Goal: Information Seeking & Learning: Learn about a topic

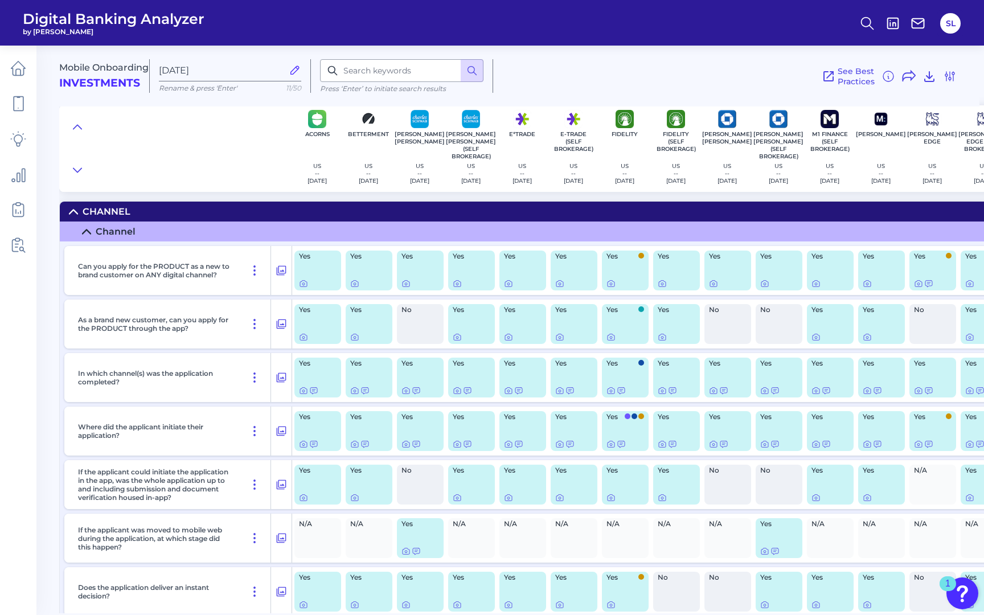
scroll to position [0, 541]
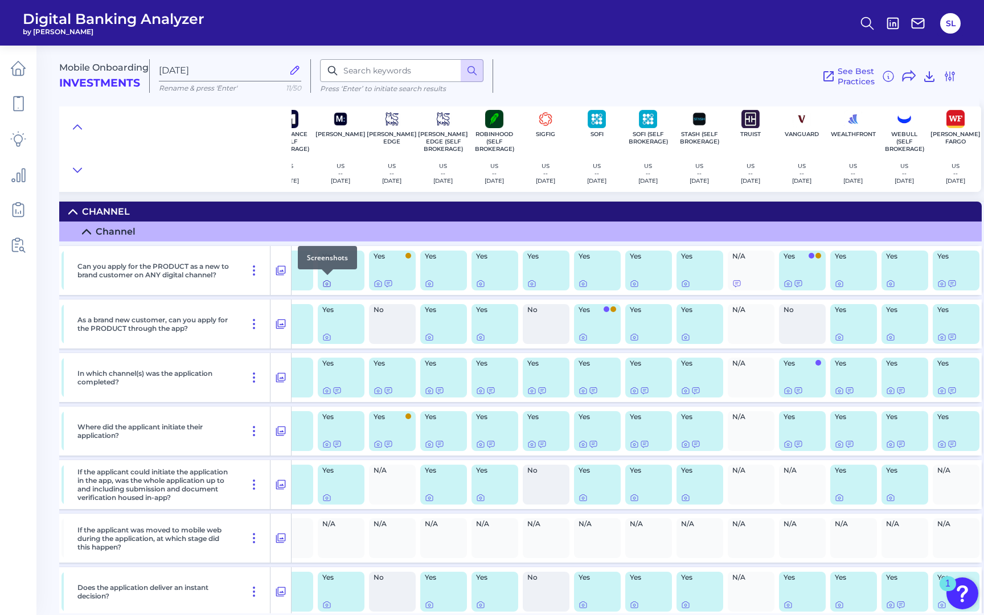
click at [326, 282] on icon at bounding box center [326, 283] width 9 height 9
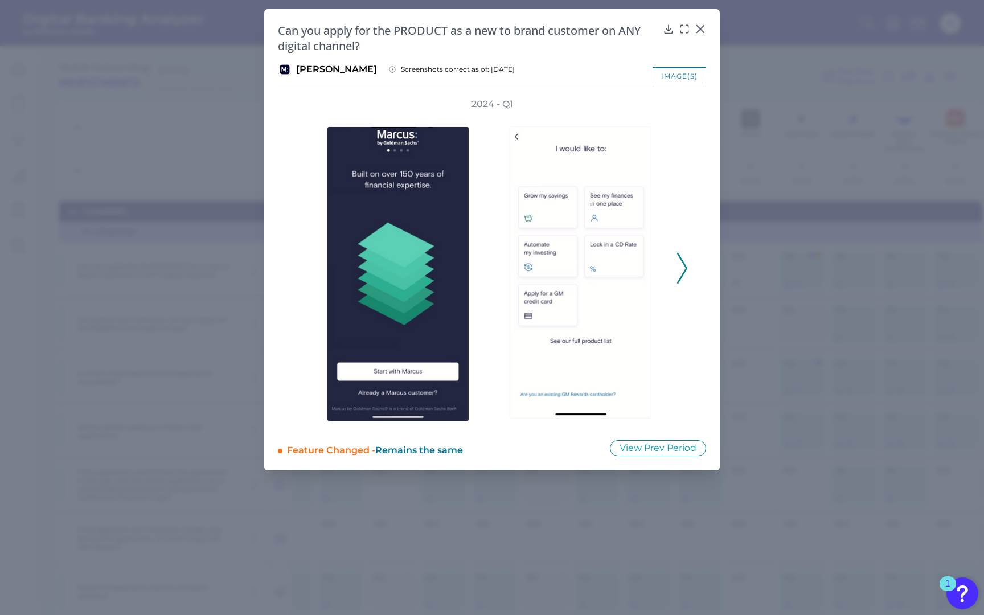
click at [681, 276] on polyline at bounding box center [682, 268] width 9 height 29
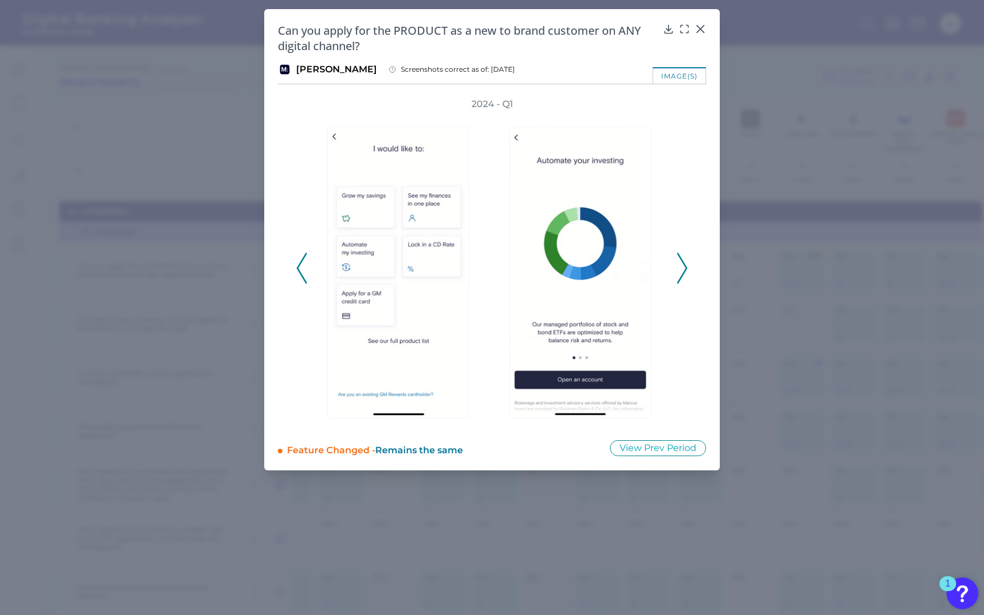
click at [681, 276] on polyline at bounding box center [682, 268] width 9 height 29
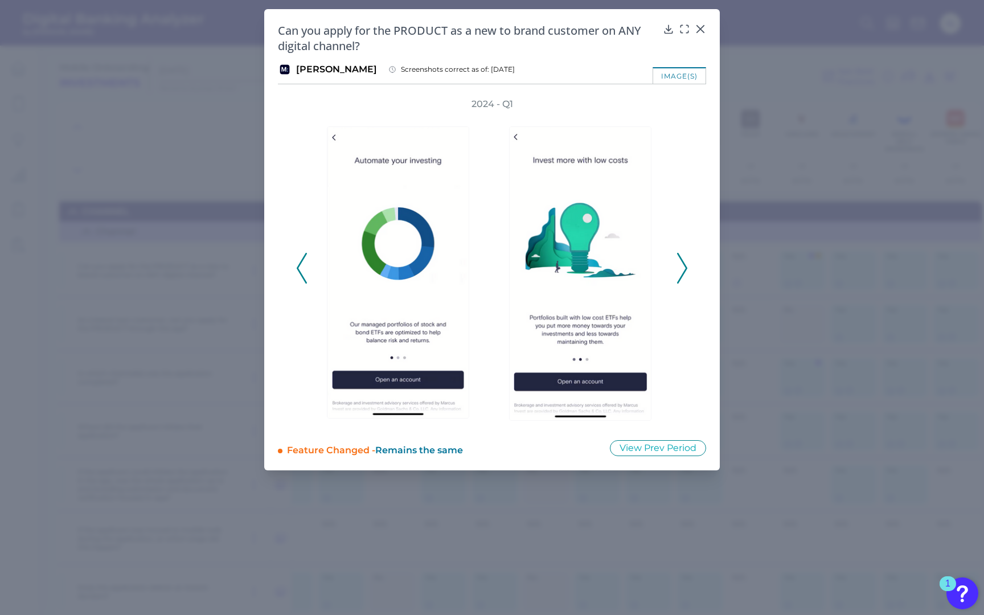
click at [681, 276] on polyline at bounding box center [682, 268] width 9 height 29
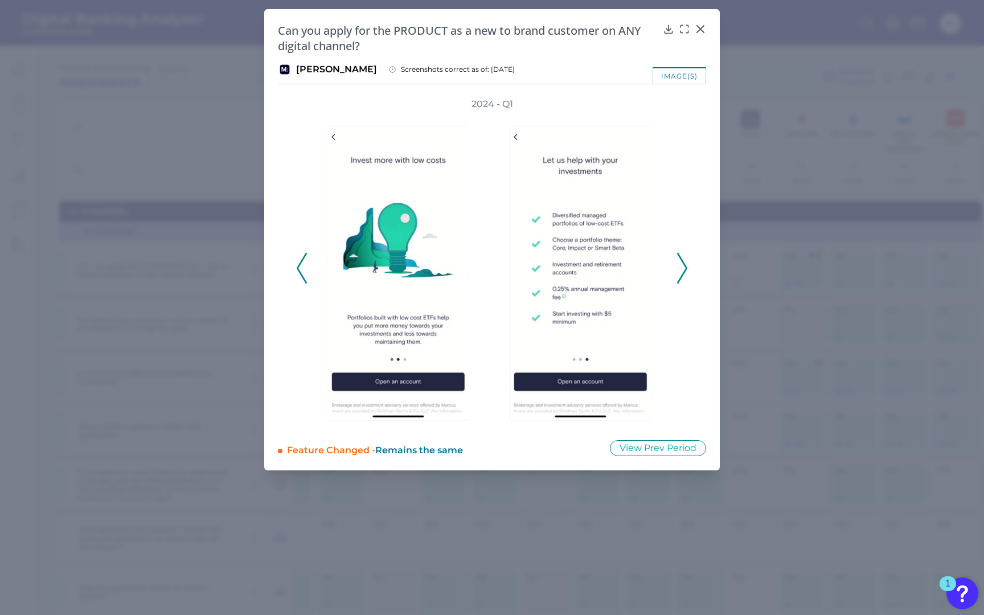
click at [681, 276] on polyline at bounding box center [682, 268] width 9 height 29
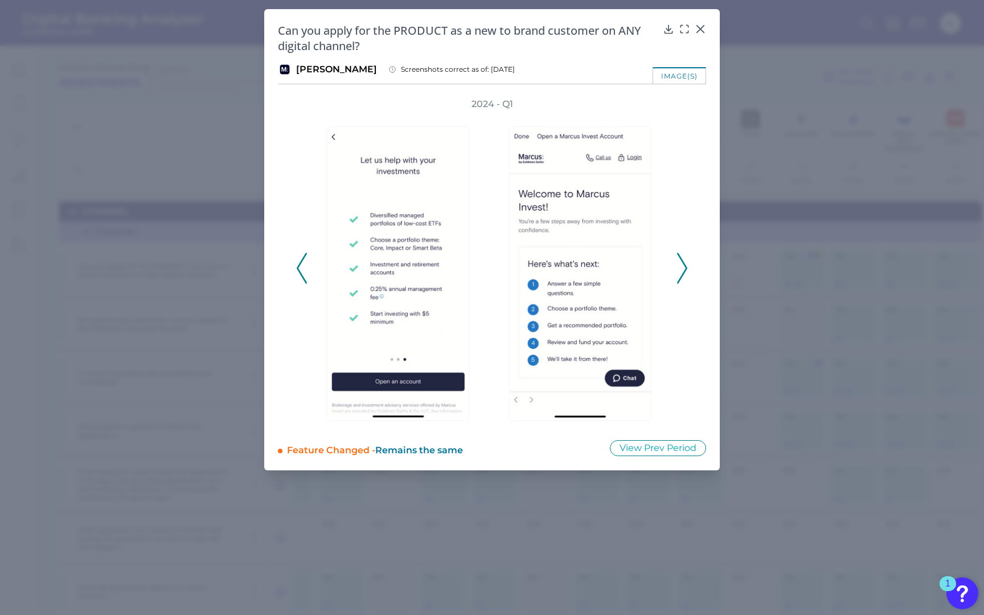
click at [681, 276] on polyline at bounding box center [682, 268] width 9 height 29
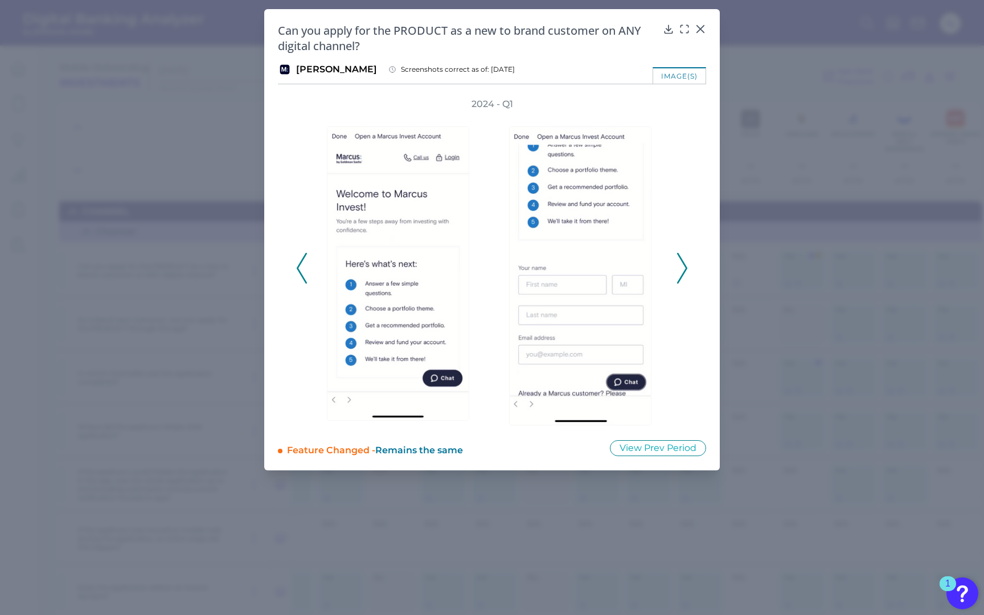
click at [681, 276] on polyline at bounding box center [682, 268] width 9 height 29
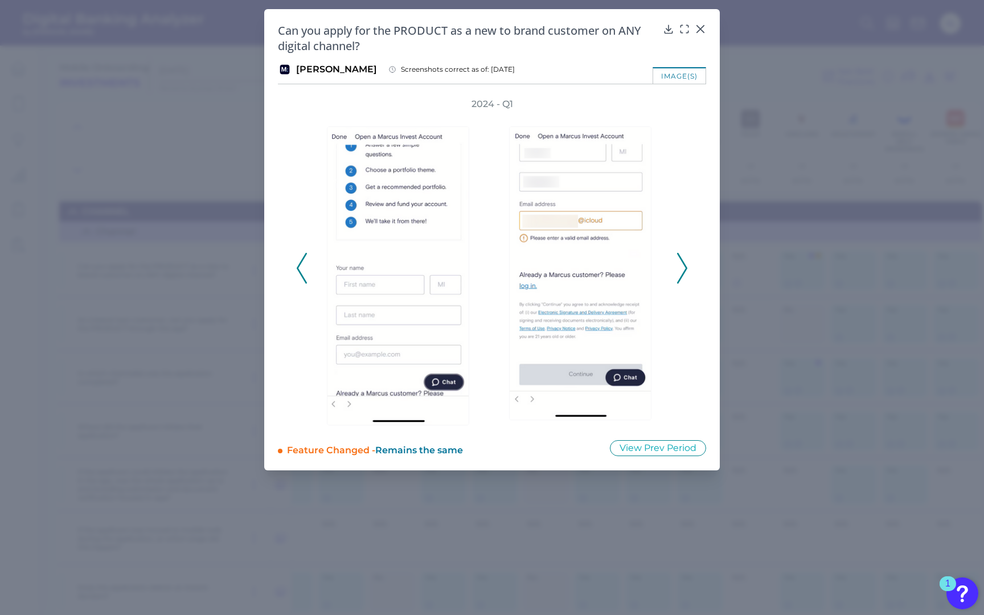
click at [681, 276] on polyline at bounding box center [682, 268] width 9 height 29
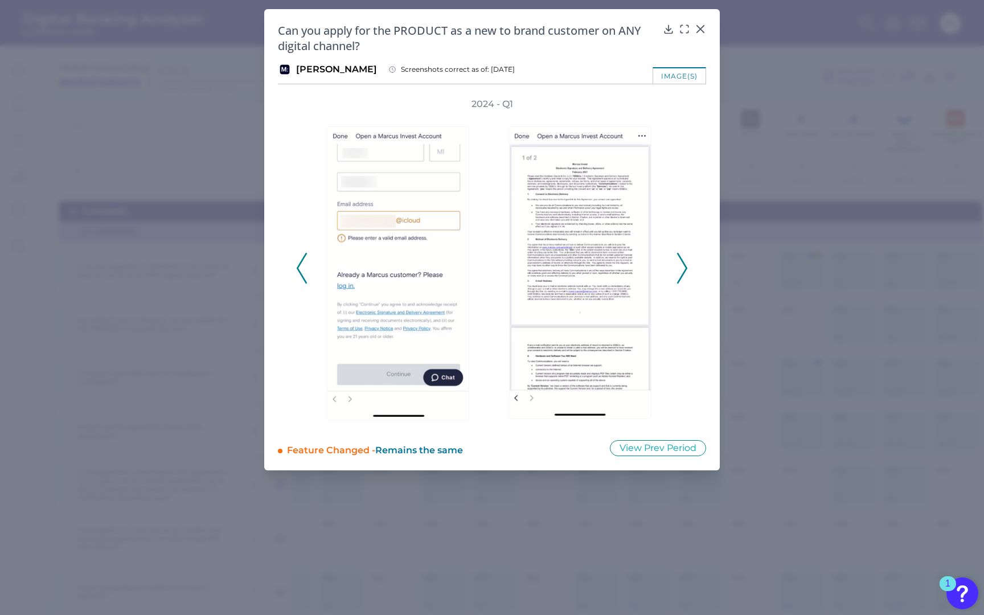
click at [681, 276] on polyline at bounding box center [682, 268] width 9 height 29
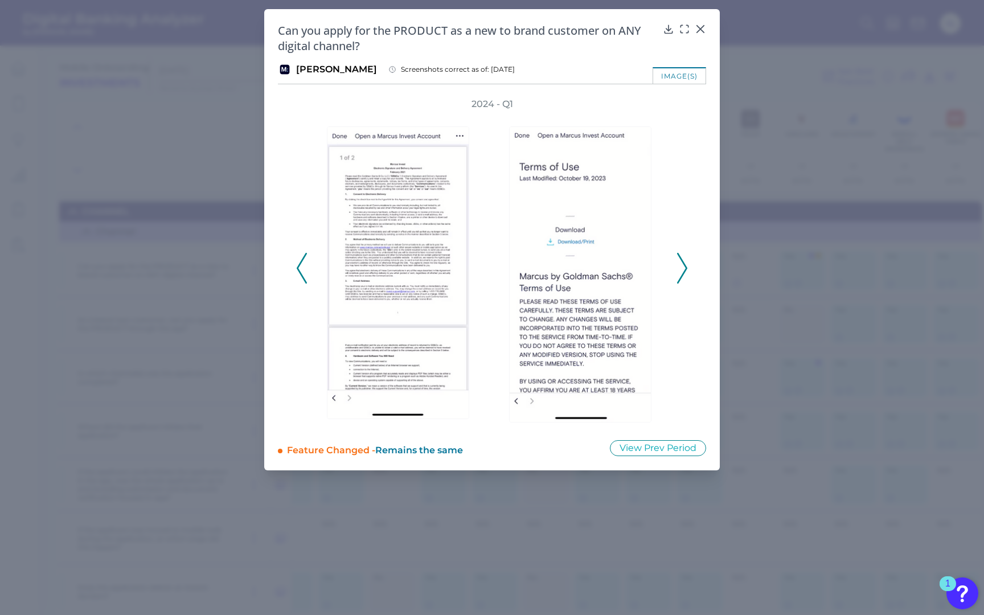
click at [681, 276] on polyline at bounding box center [682, 268] width 9 height 29
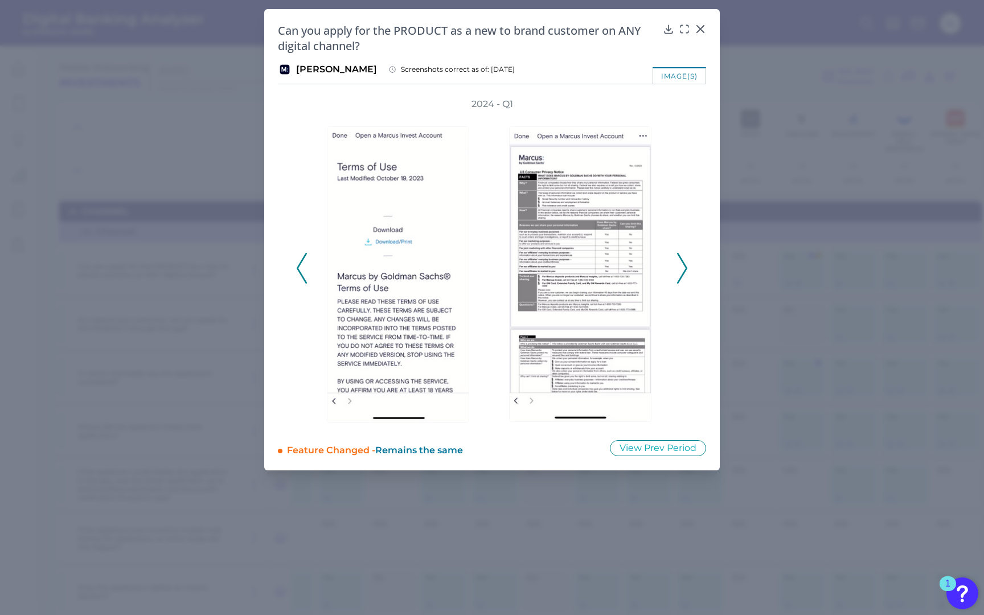
click at [681, 276] on polyline at bounding box center [682, 268] width 9 height 29
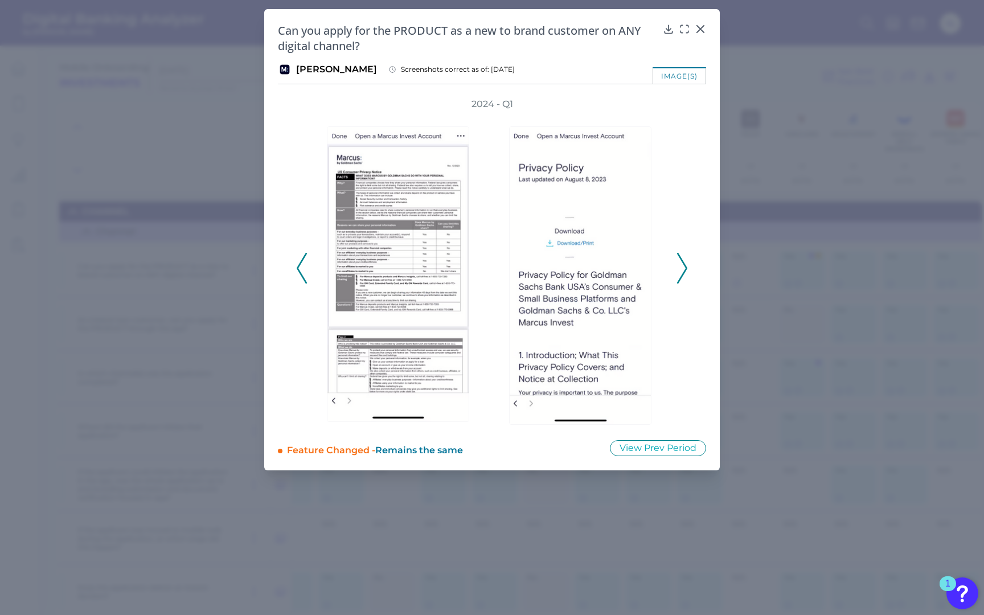
click at [681, 276] on polyline at bounding box center [682, 268] width 9 height 29
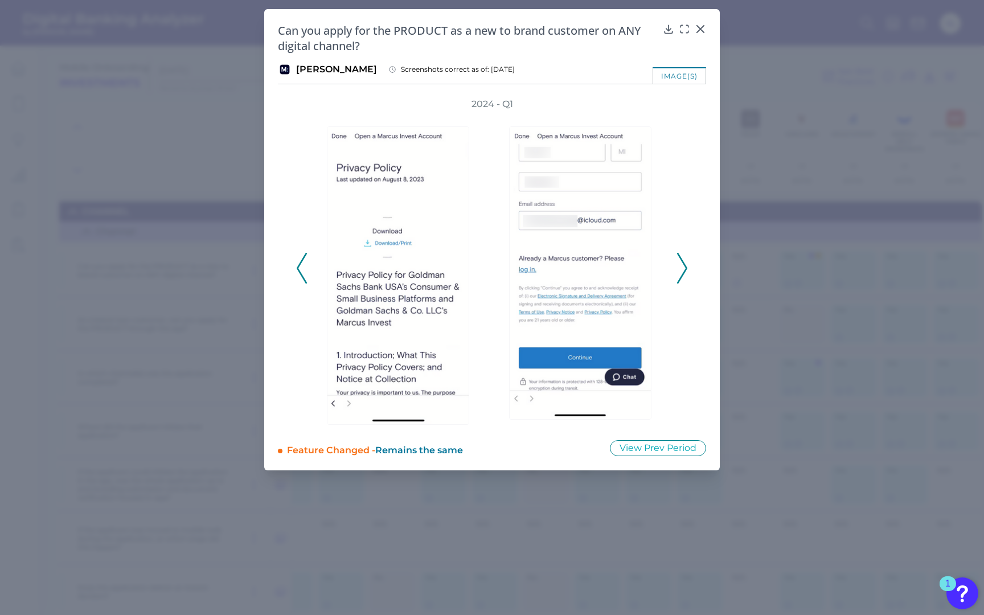
click at [681, 276] on polyline at bounding box center [682, 268] width 9 height 29
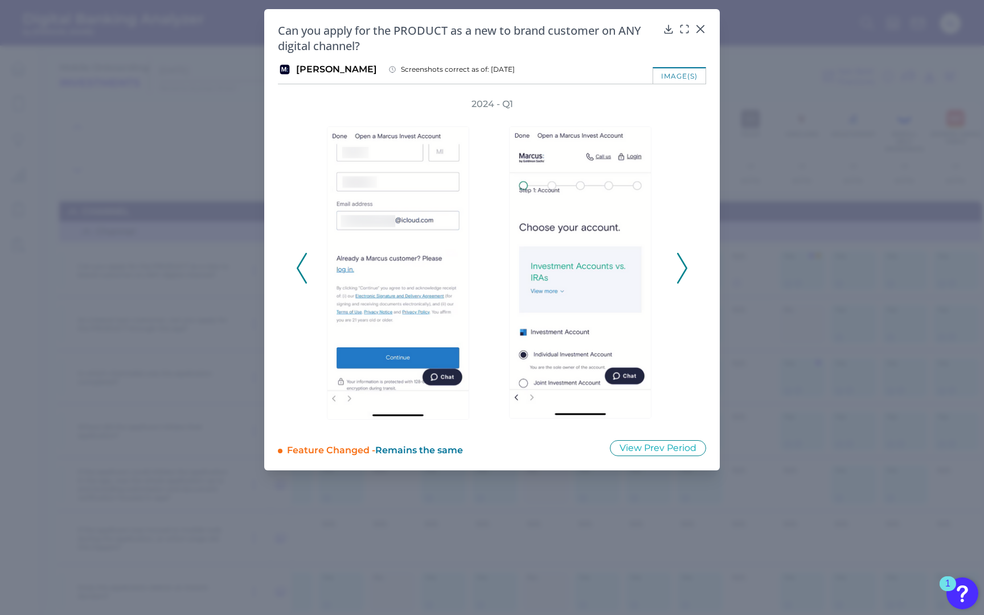
click at [681, 276] on polyline at bounding box center [682, 268] width 9 height 29
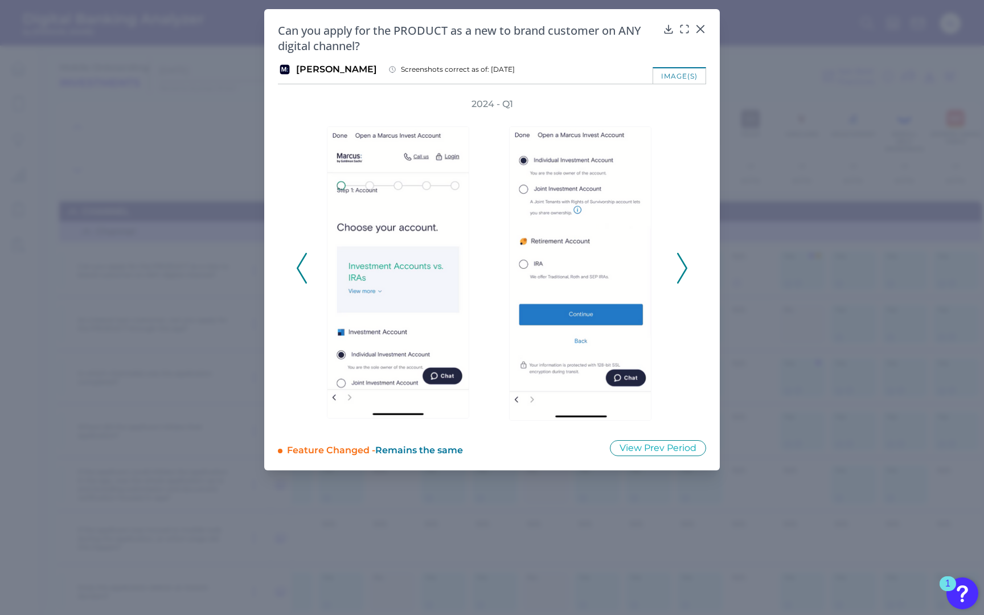
click at [681, 276] on polyline at bounding box center [682, 268] width 9 height 29
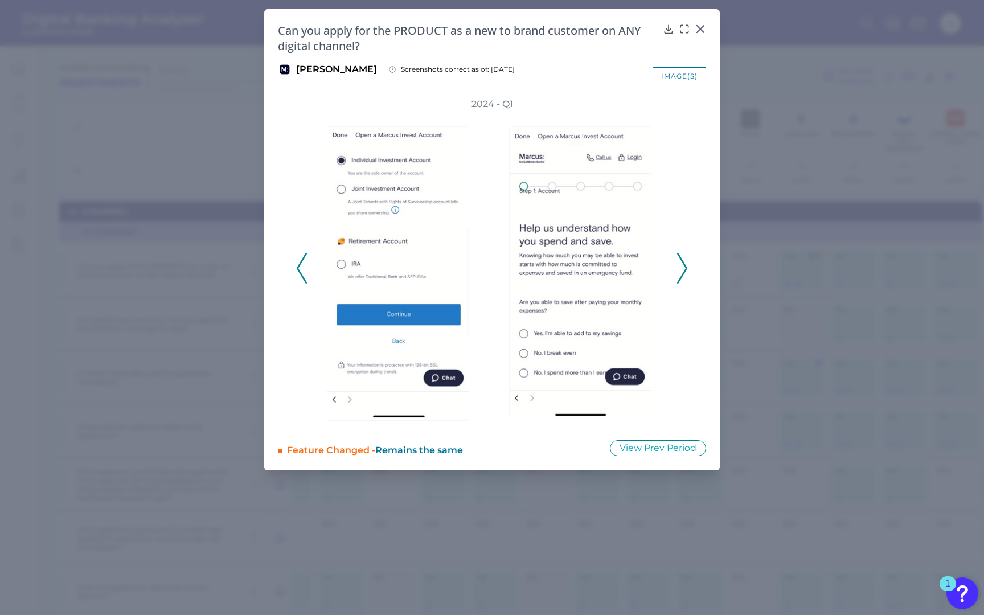
click at [681, 276] on polyline at bounding box center [682, 268] width 9 height 29
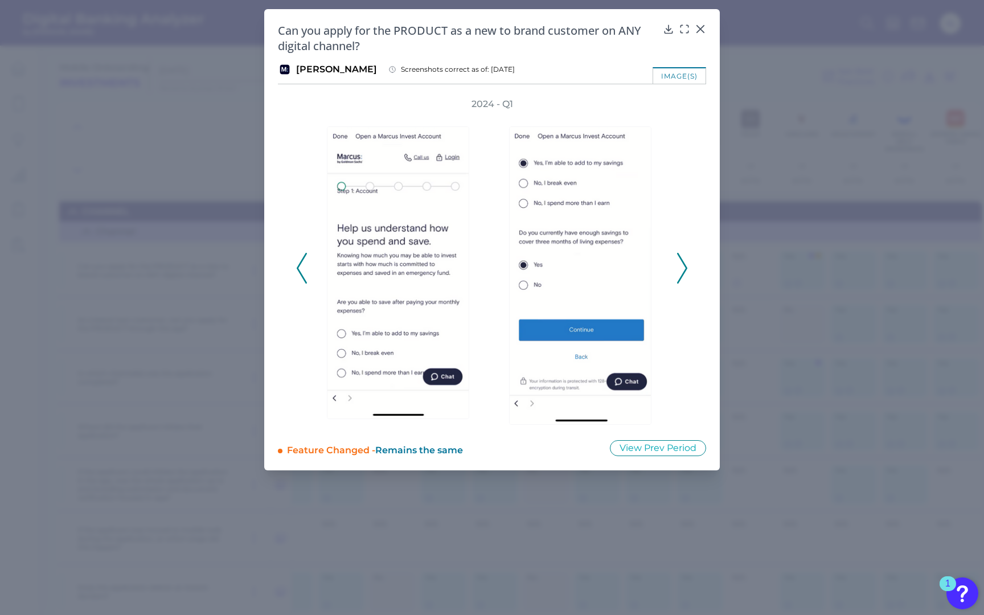
click at [681, 276] on polyline at bounding box center [682, 268] width 9 height 29
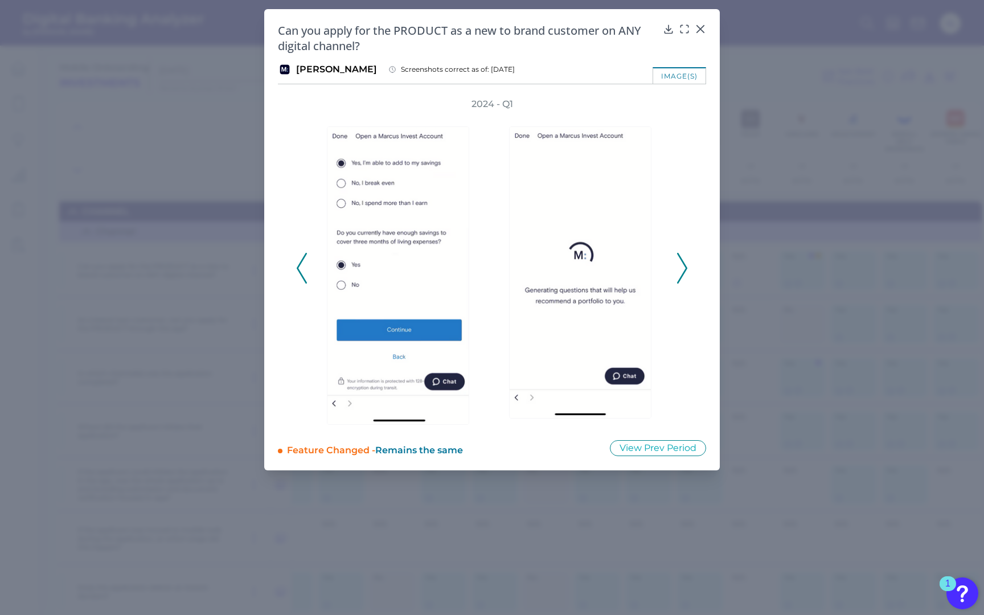
click at [681, 276] on polyline at bounding box center [682, 268] width 9 height 29
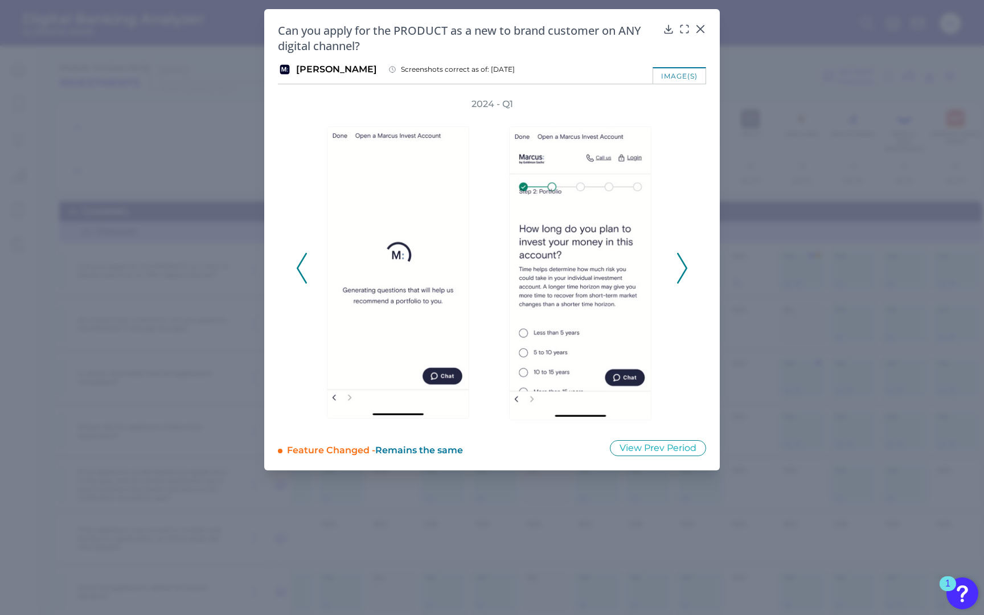
click at [700, 30] on icon at bounding box center [700, 29] width 7 height 7
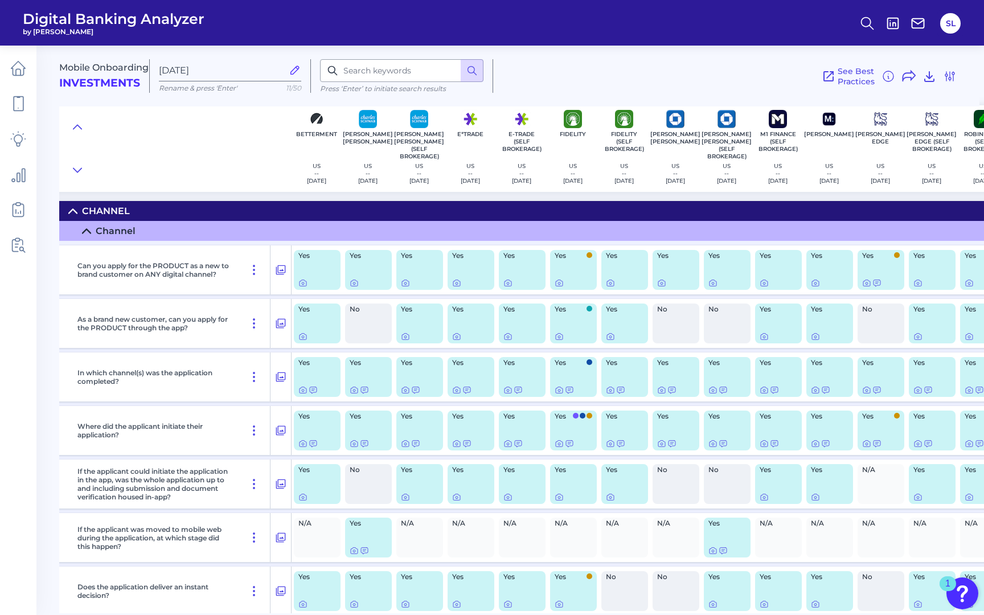
scroll to position [1, 0]
